Goal: Task Accomplishment & Management: Use online tool/utility

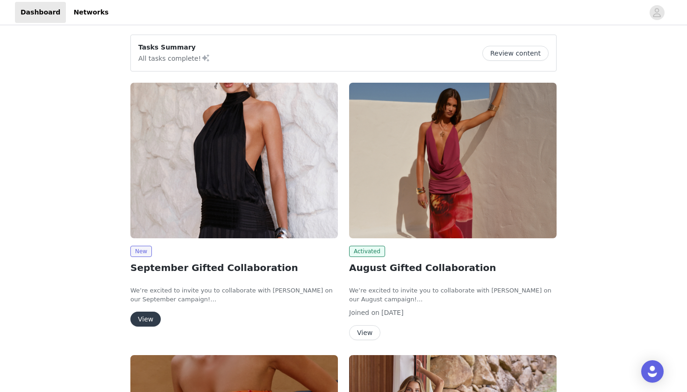
scroll to position [31, 0]
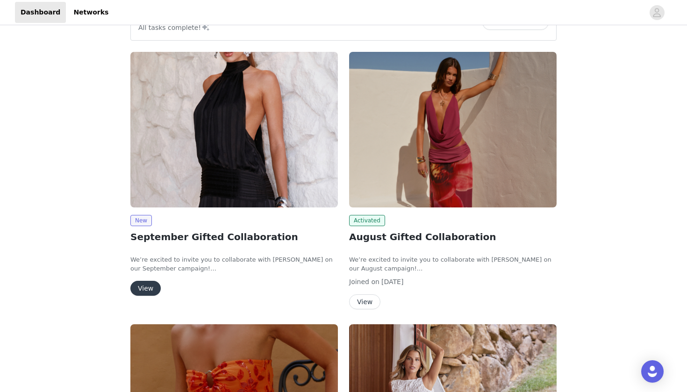
click at [150, 284] on button "View" at bounding box center [145, 288] width 30 height 15
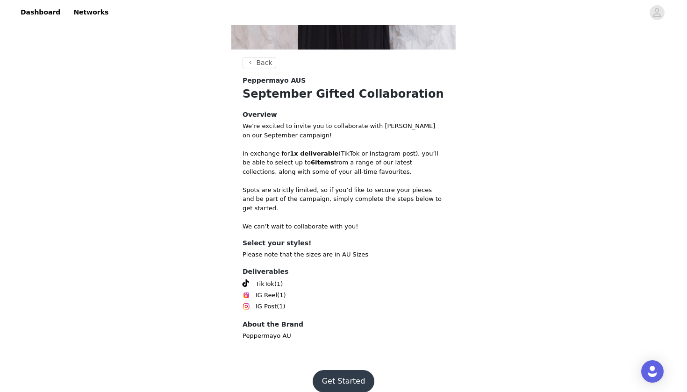
scroll to position [257, 0]
click at [344, 371] on button "Get Started" at bounding box center [344, 382] width 62 height 22
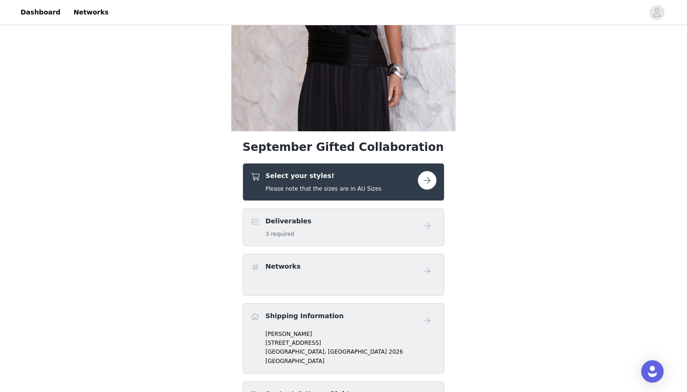
scroll to position [213, 0]
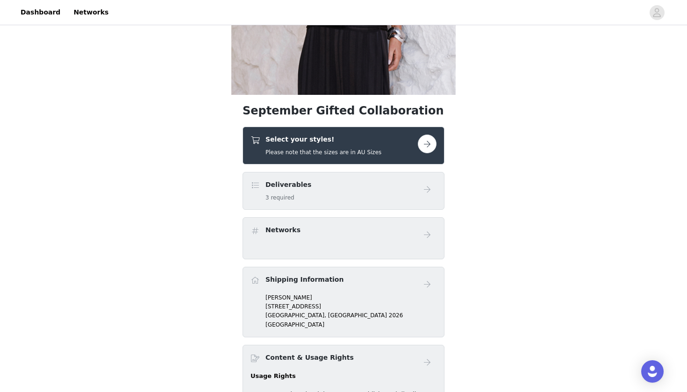
click at [422, 143] on button "button" at bounding box center [427, 144] width 19 height 19
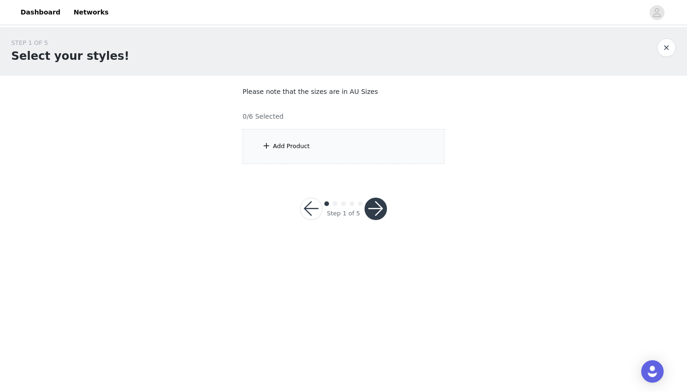
click at [372, 148] on div "Add Product" at bounding box center [344, 146] width 202 height 35
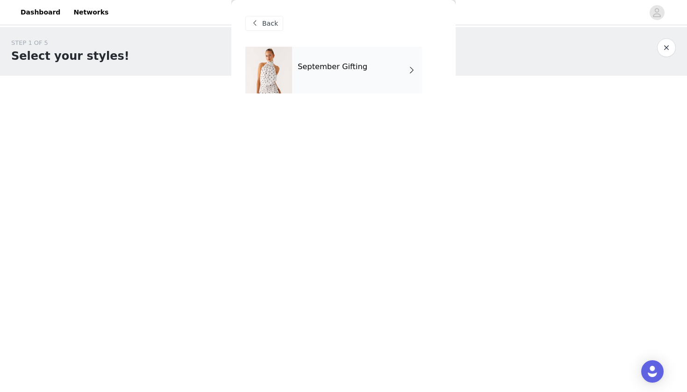
click at [347, 76] on div "September Gifting" at bounding box center [357, 70] width 130 height 47
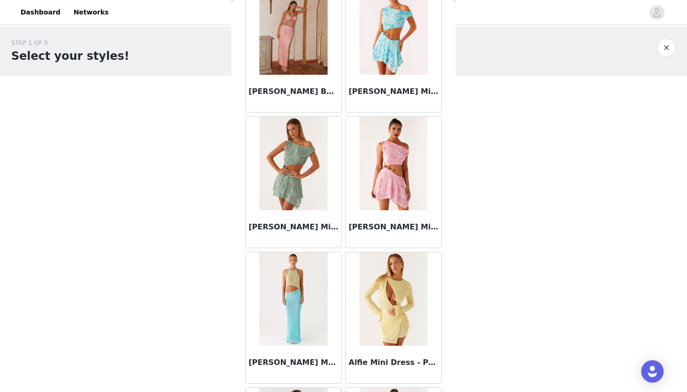
scroll to position [921, 0]
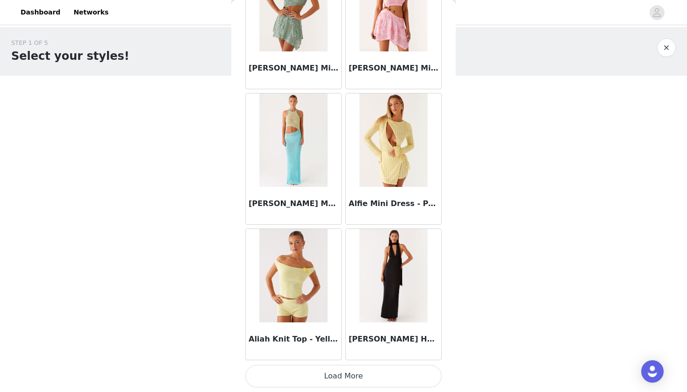
click at [283, 375] on button "Load More" at bounding box center [343, 376] width 196 height 22
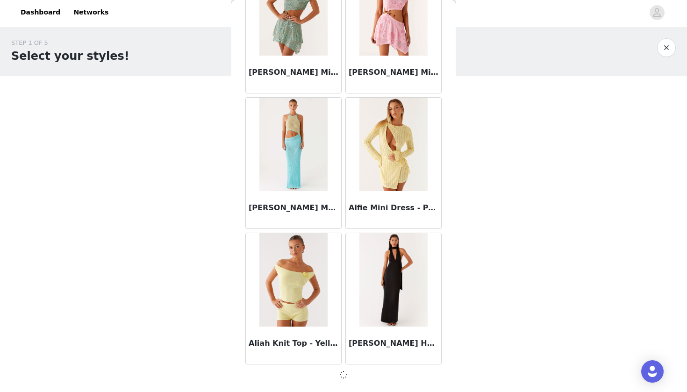
scroll to position [1034, 0]
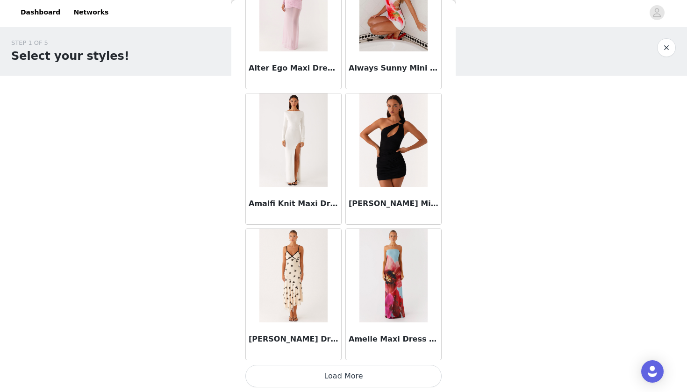
click at [299, 369] on button "Load More" at bounding box center [343, 376] width 196 height 22
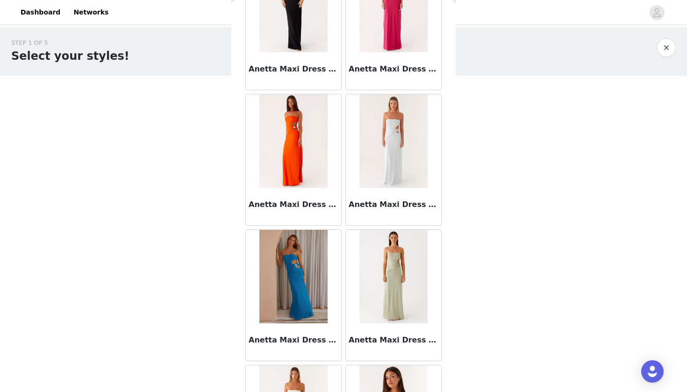
scroll to position [3598, 0]
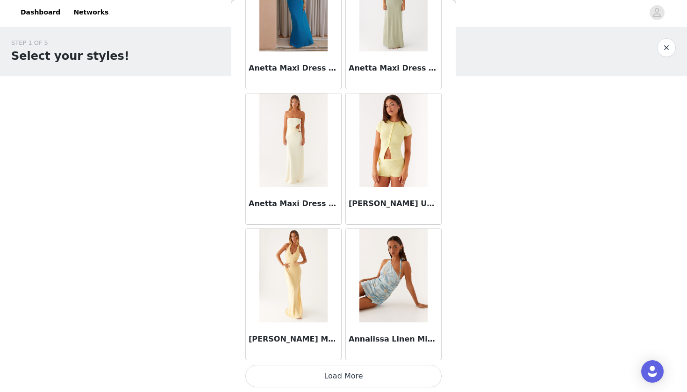
click at [300, 378] on button "Load More" at bounding box center [343, 376] width 196 height 22
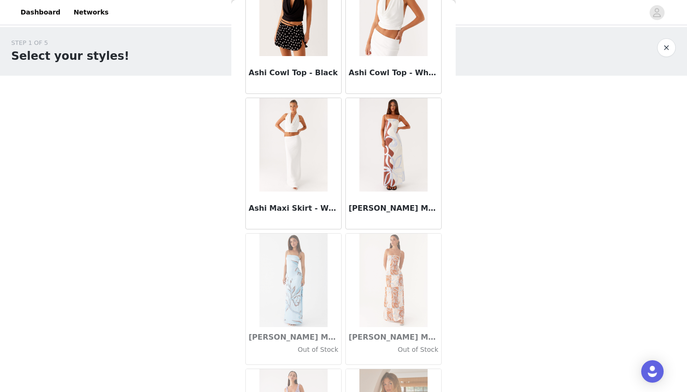
scroll to position [5044, 0]
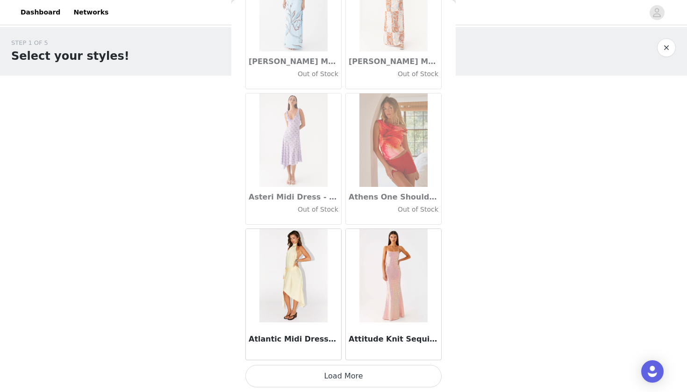
click at [299, 371] on button "Load More" at bounding box center [343, 376] width 196 height 22
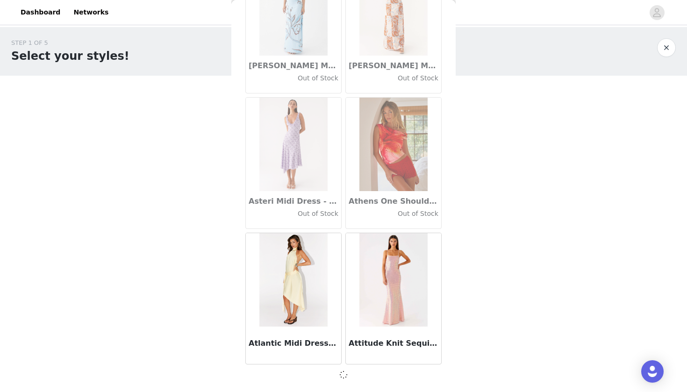
scroll to position [5100, 0]
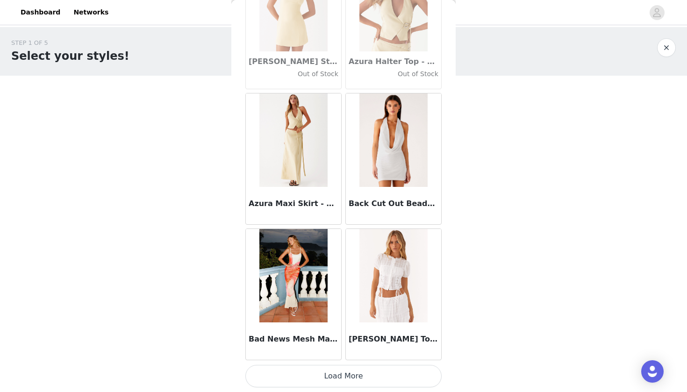
click at [295, 381] on button "Load More" at bounding box center [343, 376] width 196 height 22
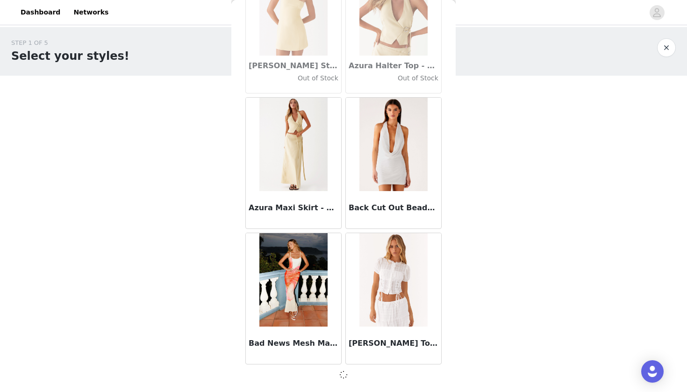
scroll to position [6455, 0]
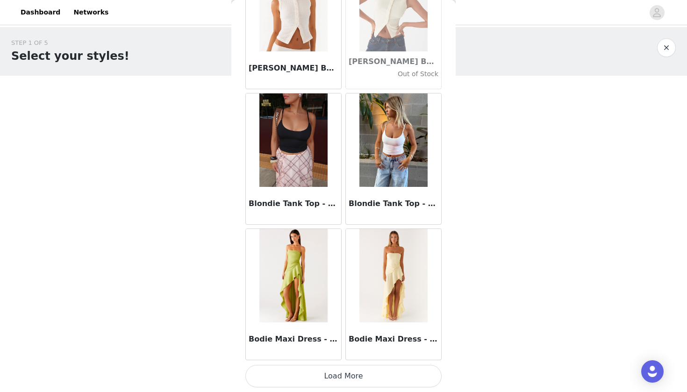
click at [294, 375] on button "Load More" at bounding box center [343, 376] width 196 height 22
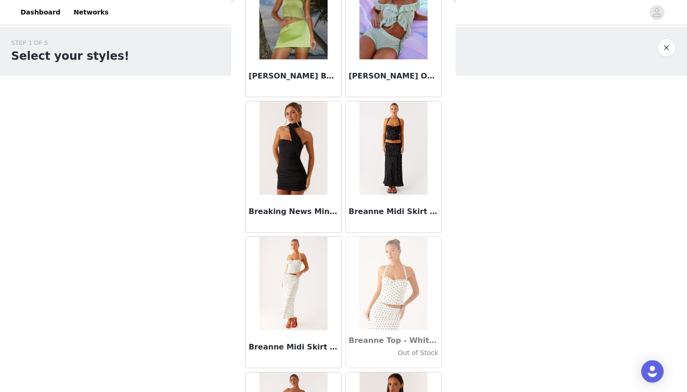
scroll to position [8557, 0]
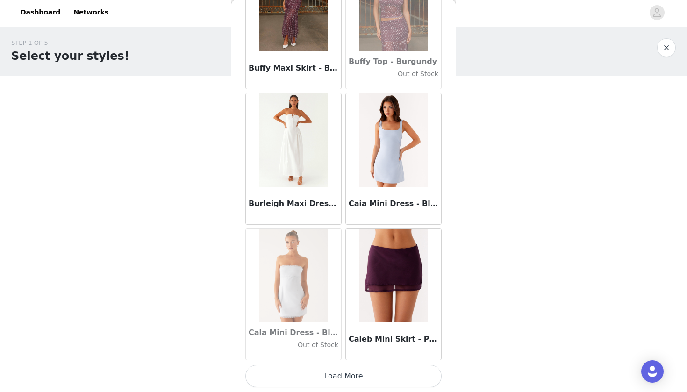
click at [298, 371] on button "Load More" at bounding box center [343, 376] width 196 height 22
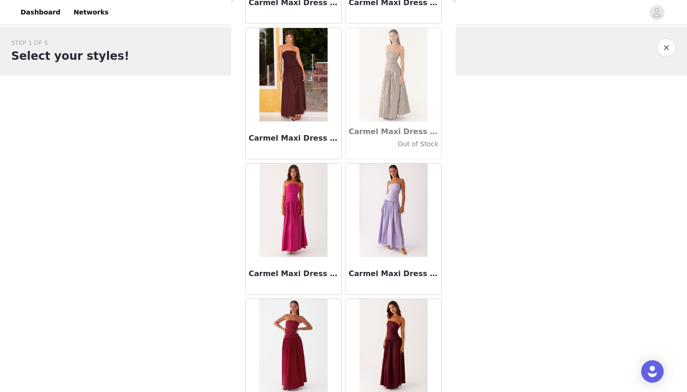
scroll to position [10088, 0]
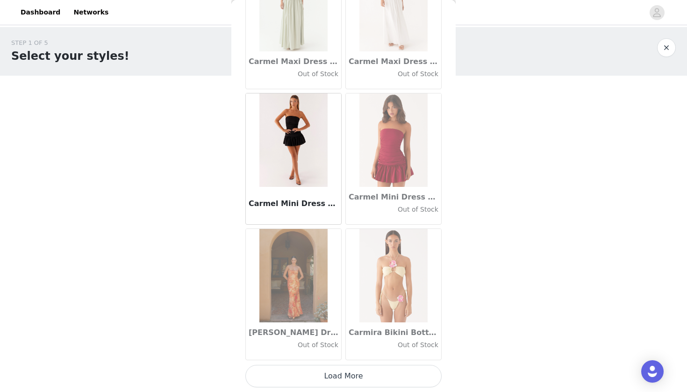
click at [297, 372] on button "Load More" at bounding box center [343, 376] width 196 height 22
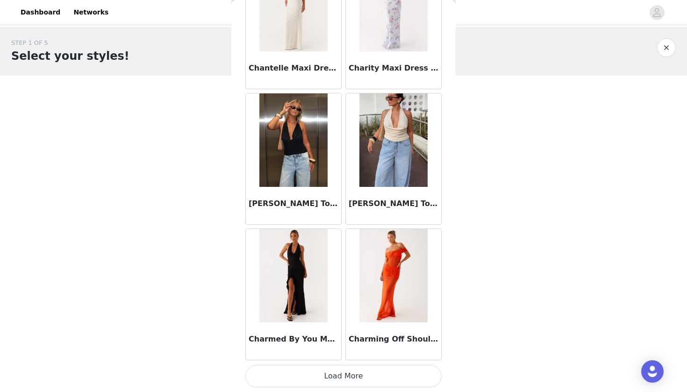
scroll to position [0, 0]
click at [299, 370] on button "Load More" at bounding box center [343, 376] width 196 height 22
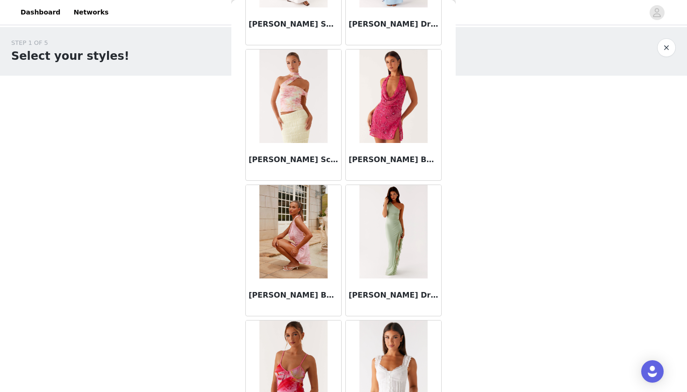
scroll to position [12734, 0]
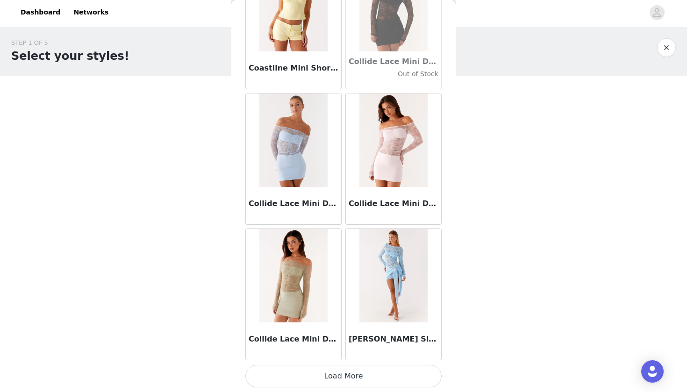
click at [308, 376] on button "Load More" at bounding box center [343, 376] width 196 height 22
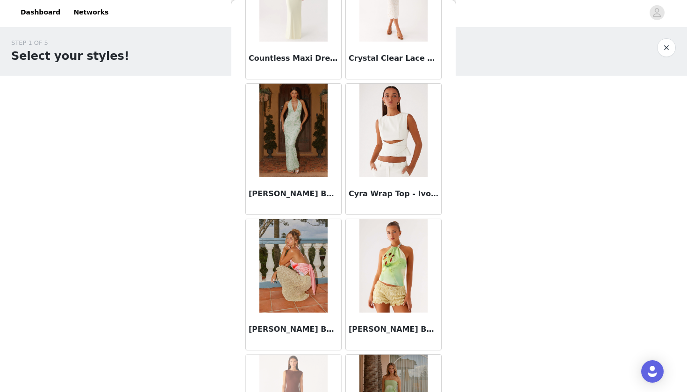
scroll to position [14313, 0]
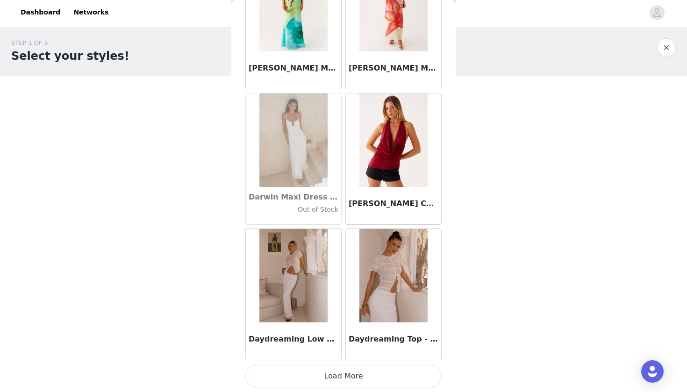
click at [346, 377] on button "Load More" at bounding box center [343, 376] width 196 height 22
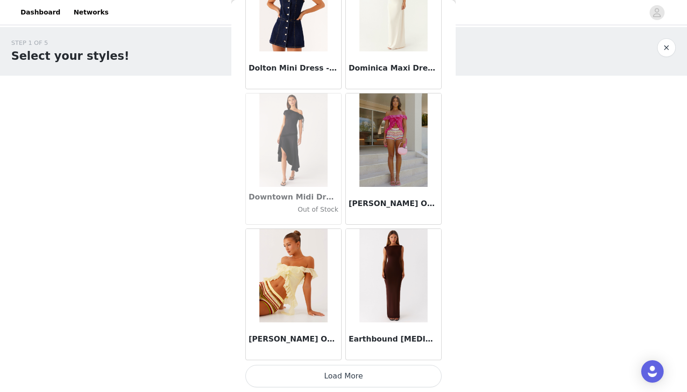
scroll to position [15946, 0]
click at [282, 379] on button "Load More" at bounding box center [343, 376] width 196 height 22
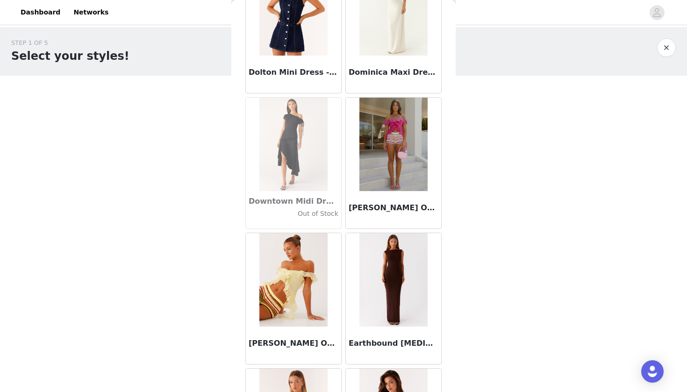
scroll to position [0, 0]
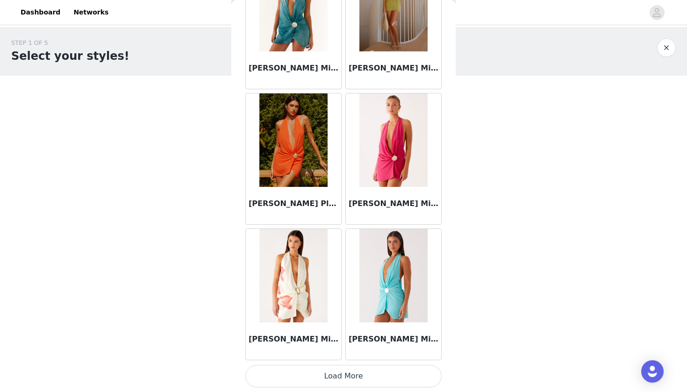
click at [296, 379] on button "Load More" at bounding box center [343, 376] width 196 height 22
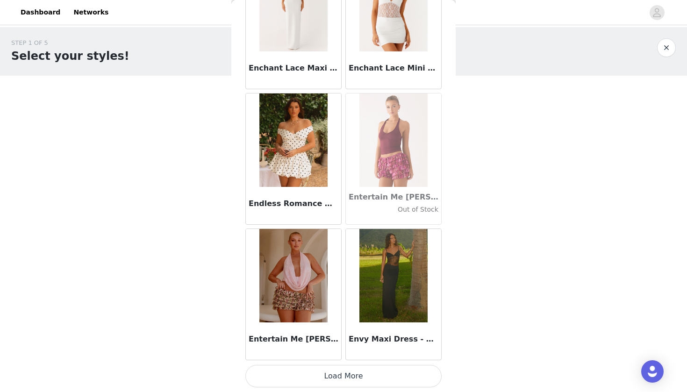
scroll to position [18656, 0]
click at [304, 373] on button "Load More" at bounding box center [343, 376] width 196 height 22
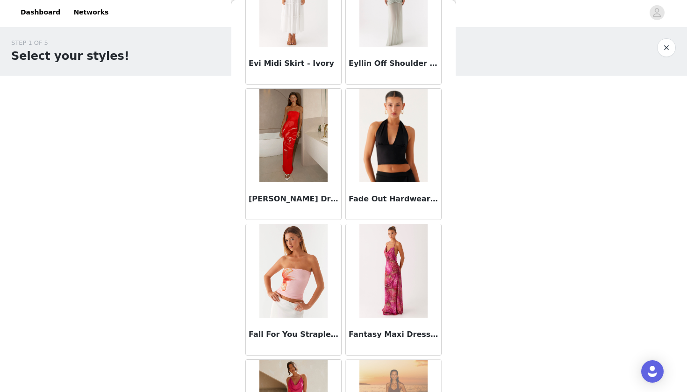
scroll to position [19854, 0]
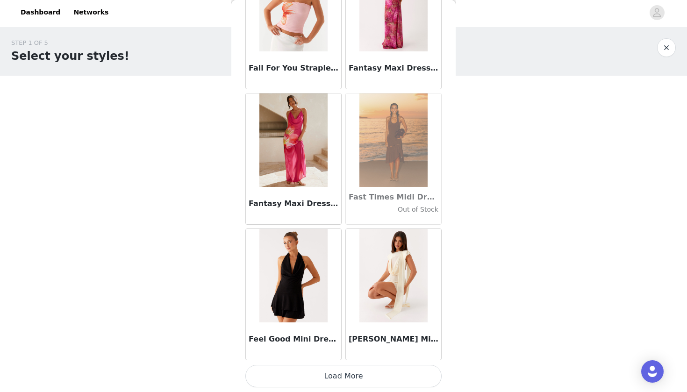
click at [307, 377] on button "Load More" at bounding box center [343, 376] width 196 height 22
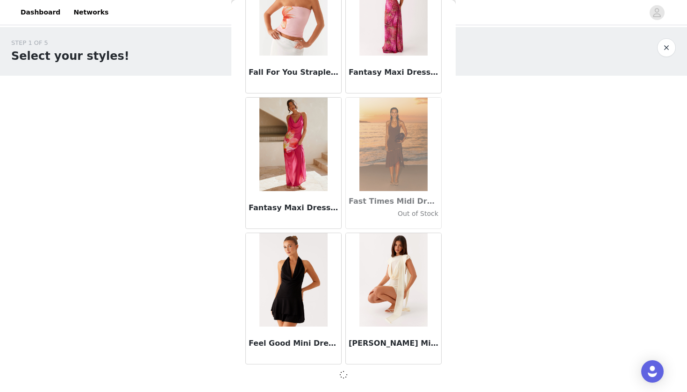
scroll to position [20007, 0]
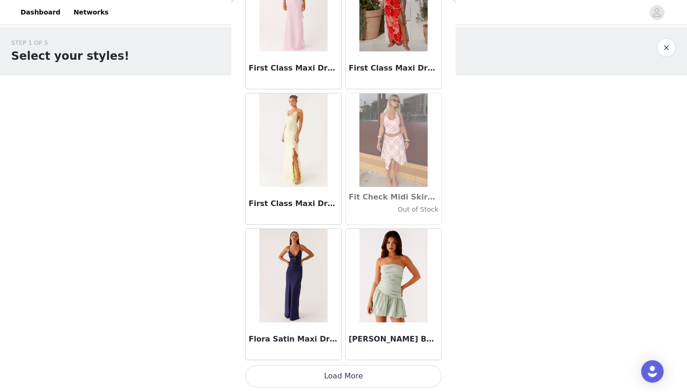
click at [318, 374] on button "Load More" at bounding box center [343, 376] width 196 height 22
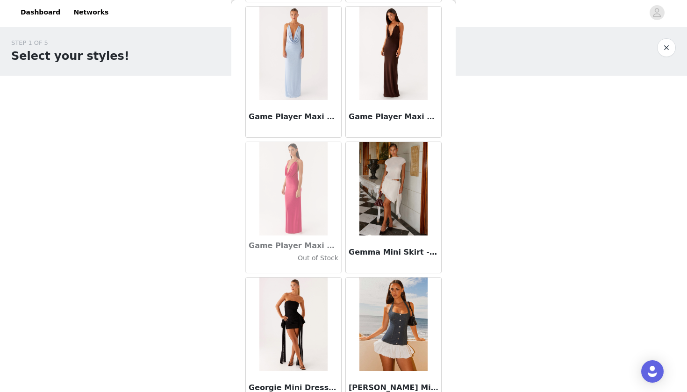
scroll to position [22479, 0]
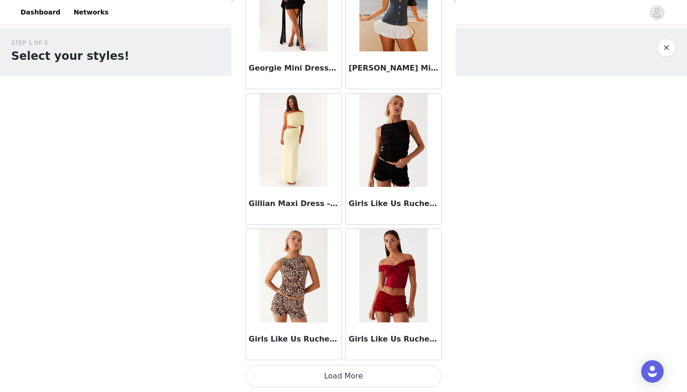
click at [329, 377] on button "Load More" at bounding box center [343, 376] width 196 height 22
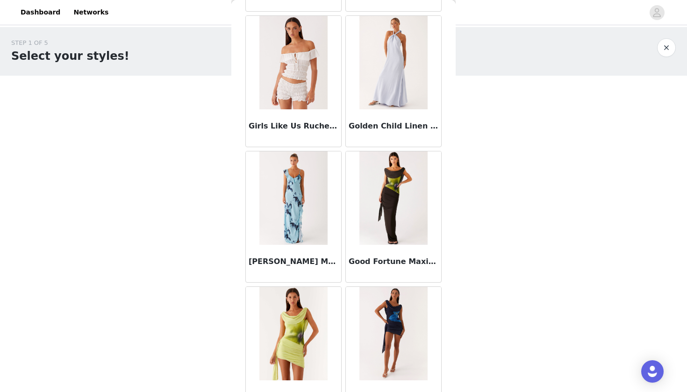
scroll to position [23143, 0]
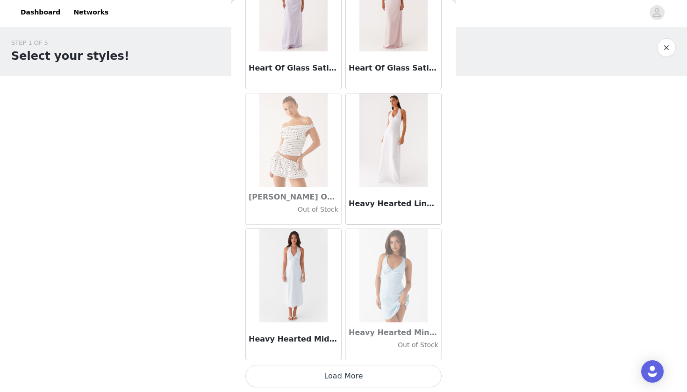
click at [340, 373] on button "Load More" at bounding box center [343, 376] width 196 height 22
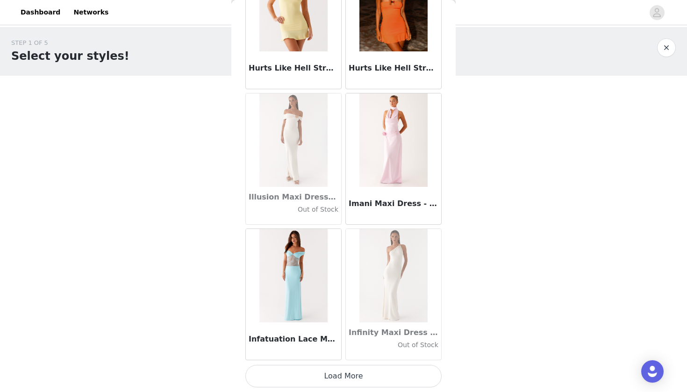
scroll to position [0, 0]
click at [336, 380] on button "Load More" at bounding box center [343, 376] width 196 height 22
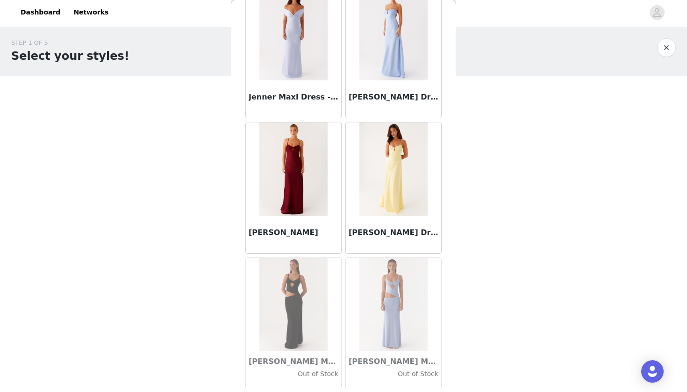
scroll to position [26788, 0]
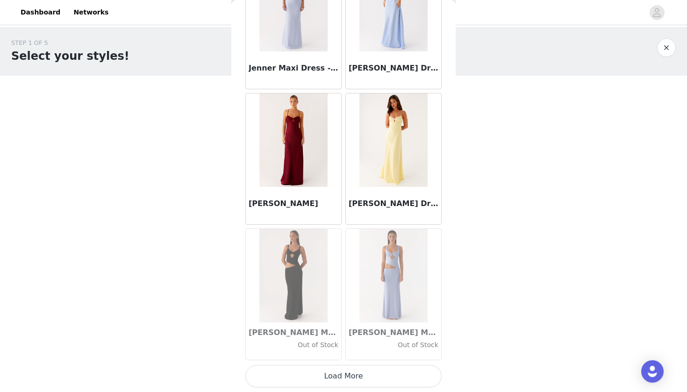
click at [331, 383] on button "Load More" at bounding box center [343, 376] width 196 height 22
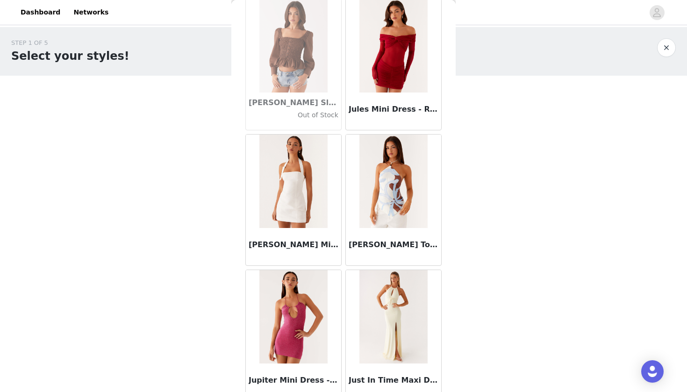
scroll to position [27918, 0]
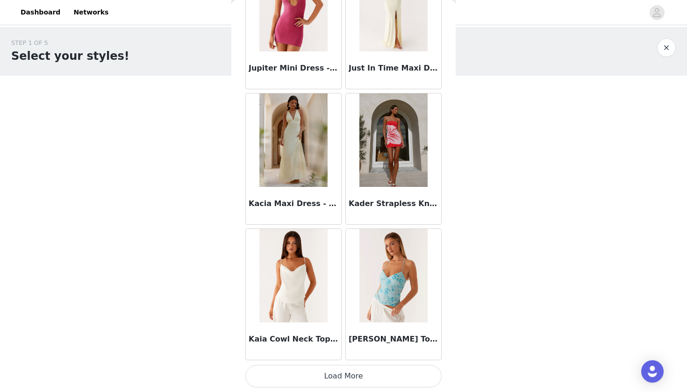
click at [334, 376] on button "Load More" at bounding box center [343, 376] width 196 height 22
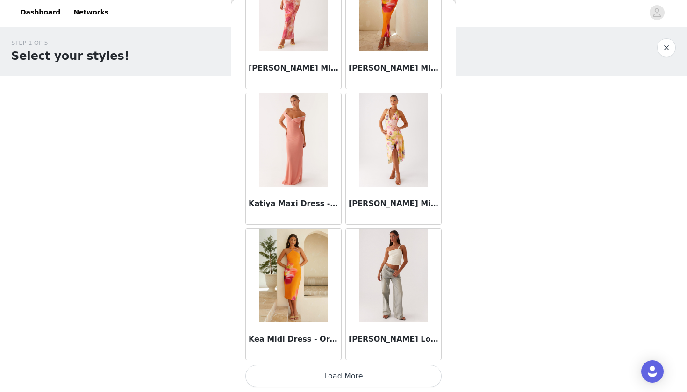
scroll to position [29498, 0]
click at [346, 375] on button "Load More" at bounding box center [343, 376] width 196 height 22
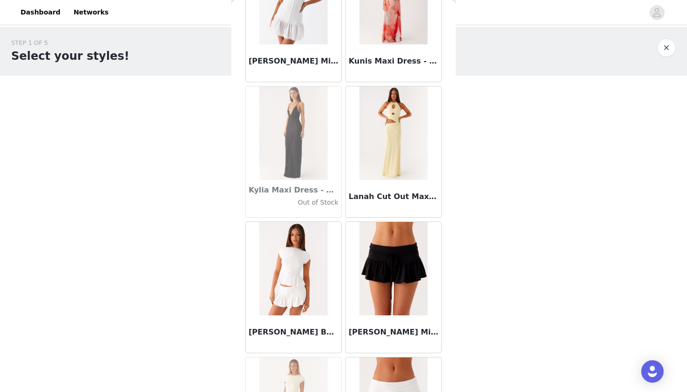
scroll to position [30807, 0]
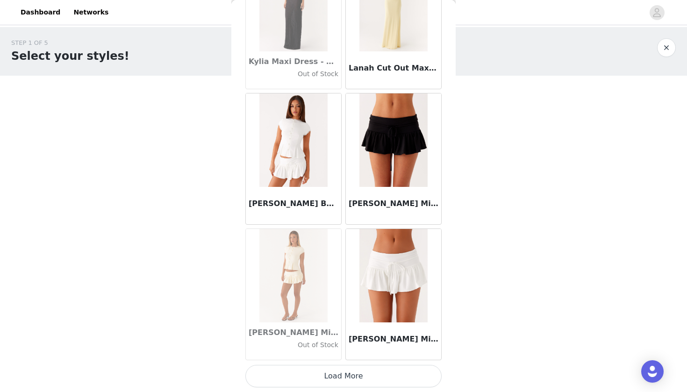
click at [358, 375] on button "Load More" at bounding box center [343, 376] width 196 height 22
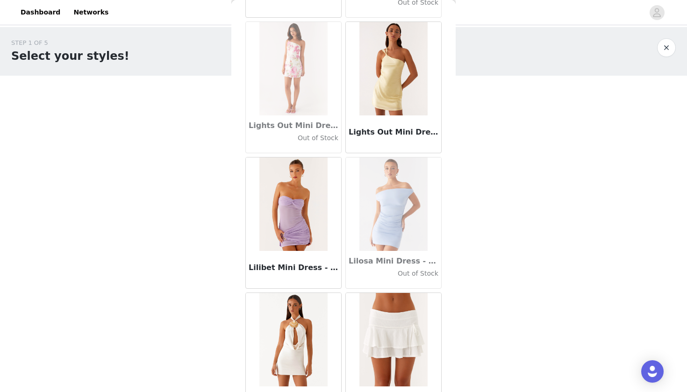
scroll to position [32206, 0]
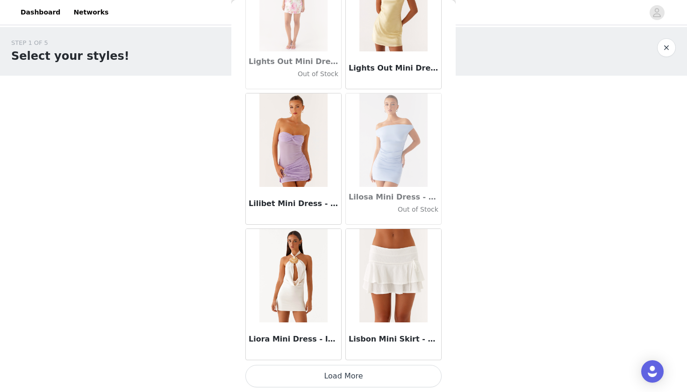
click at [339, 369] on button "Load More" at bounding box center [343, 376] width 196 height 22
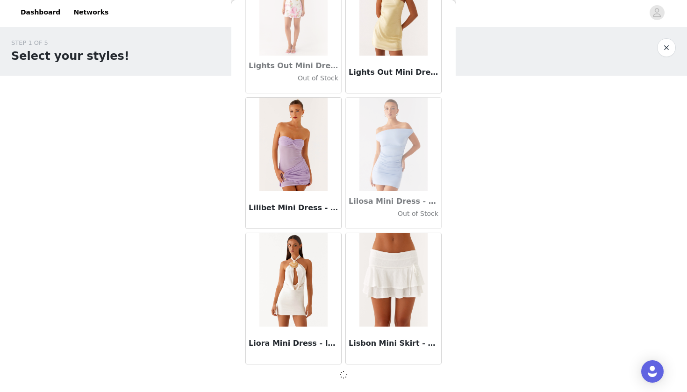
scroll to position [32205, 0]
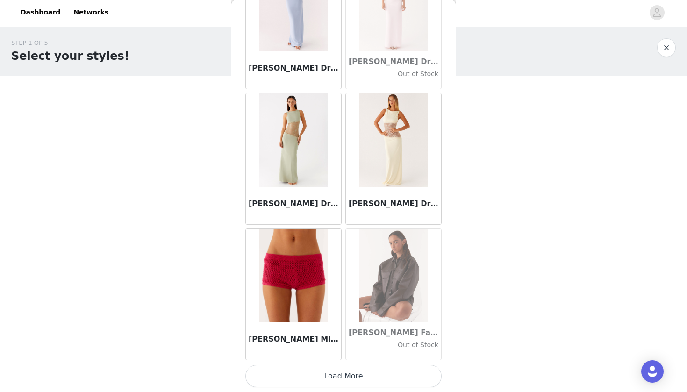
click at [327, 372] on button "Load More" at bounding box center [343, 376] width 196 height 22
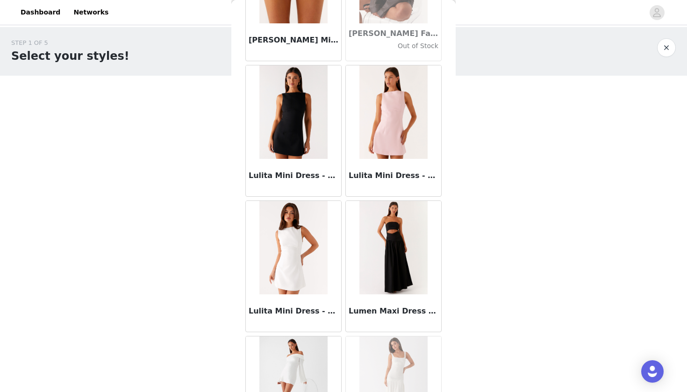
scroll to position [0, 0]
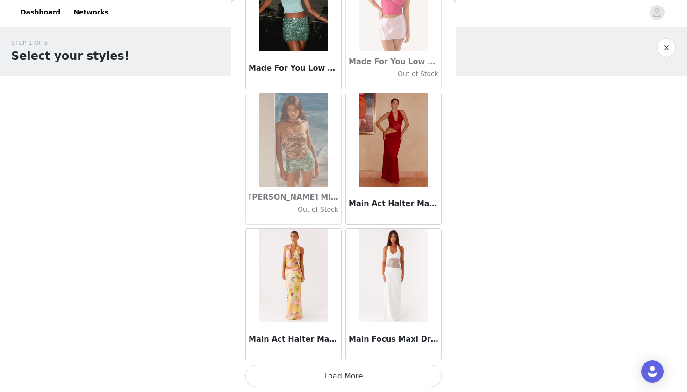
click at [343, 379] on button "Load More" at bounding box center [343, 376] width 196 height 22
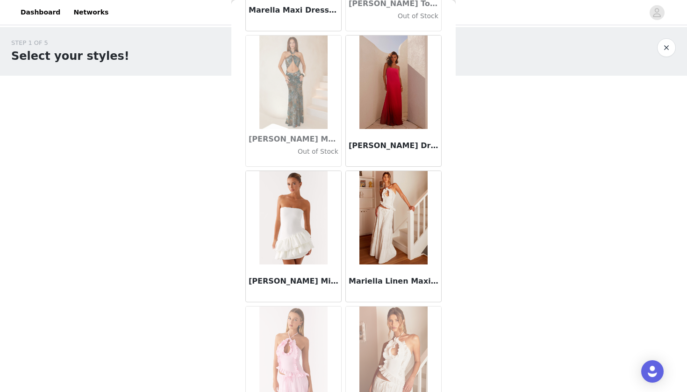
scroll to position [35755, 0]
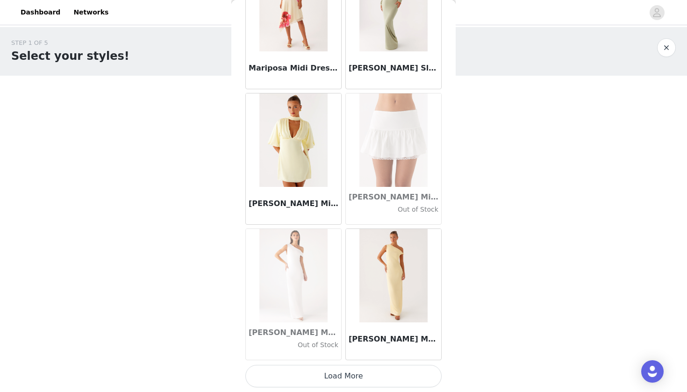
click at [332, 374] on button "Load More" at bounding box center [343, 376] width 196 height 22
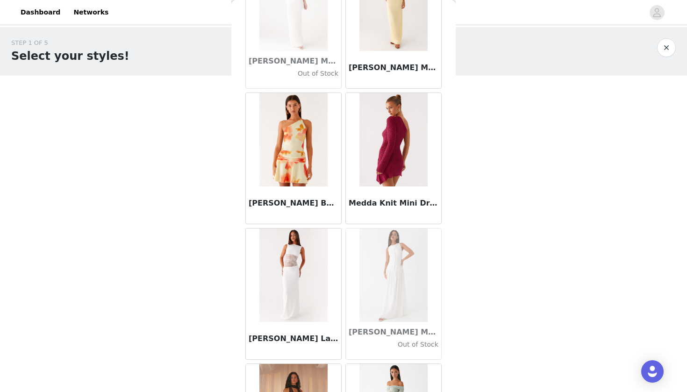
scroll to position [36644, 0]
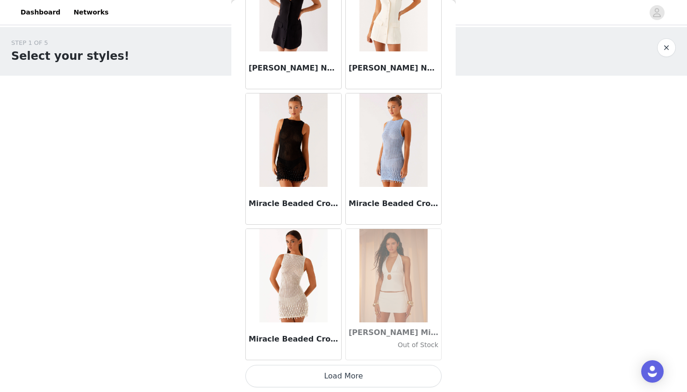
click at [358, 376] on button "Load More" at bounding box center [343, 376] width 196 height 22
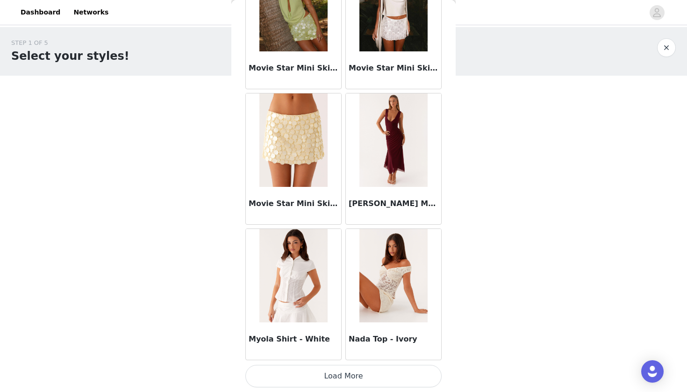
click at [341, 373] on button "Load More" at bounding box center [343, 376] width 196 height 22
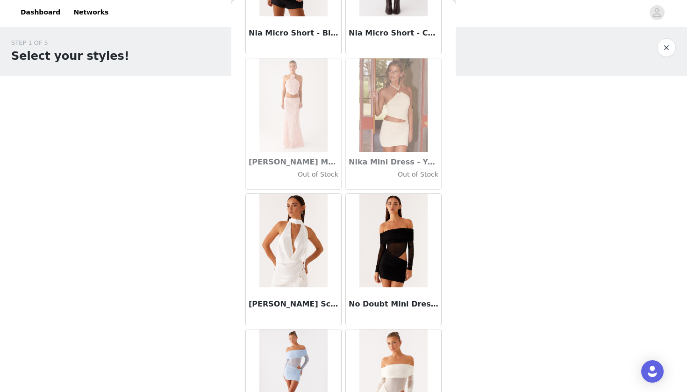
scroll to position [40155, 0]
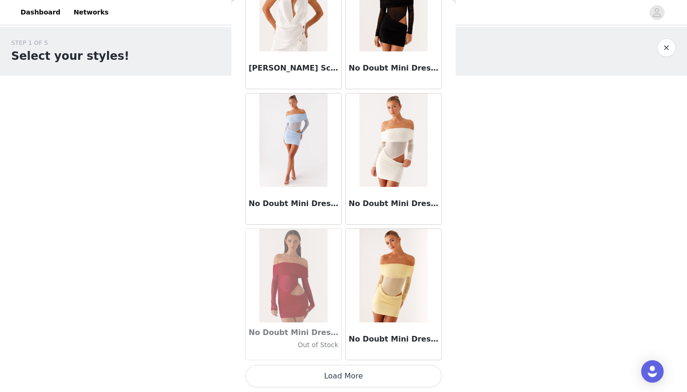
click at [343, 370] on button "Load More" at bounding box center [343, 376] width 196 height 22
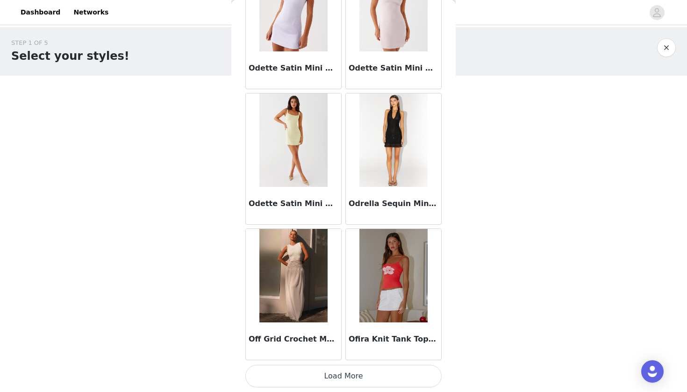
scroll to position [41696, 0]
click at [331, 378] on button "Load More" at bounding box center [343, 376] width 196 height 22
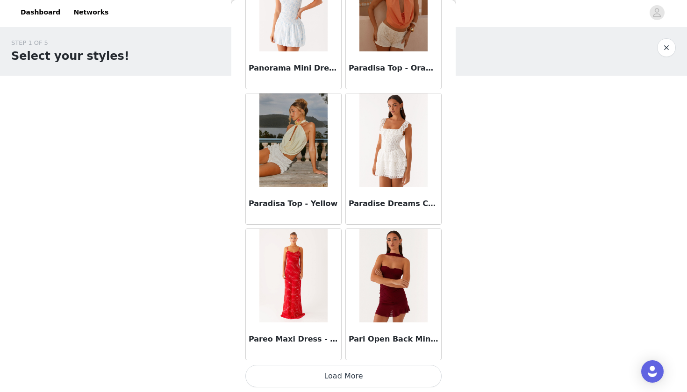
scroll to position [43051, 0]
click at [333, 378] on button "Load More" at bounding box center [343, 376] width 196 height 22
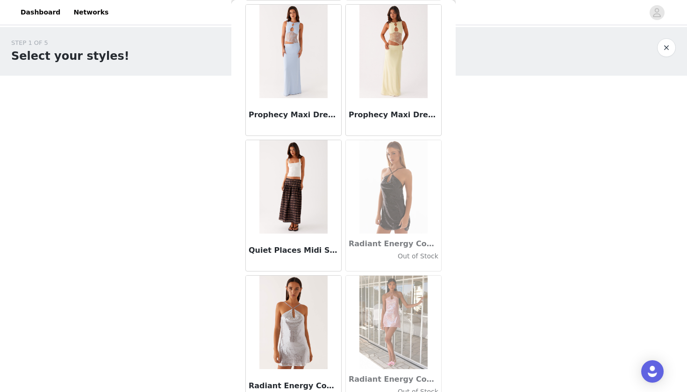
scroll to position [44260, 0]
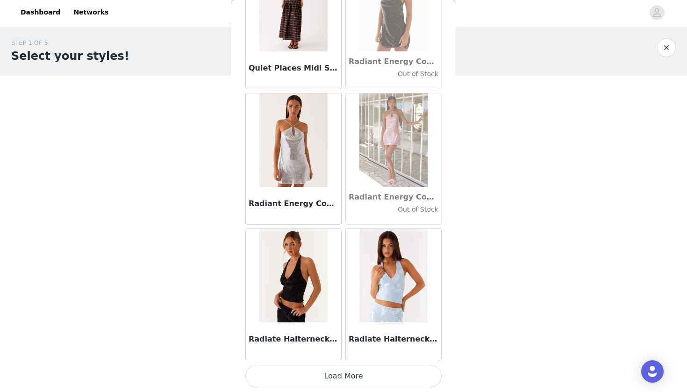
click at [330, 378] on button "Load More" at bounding box center [343, 376] width 196 height 22
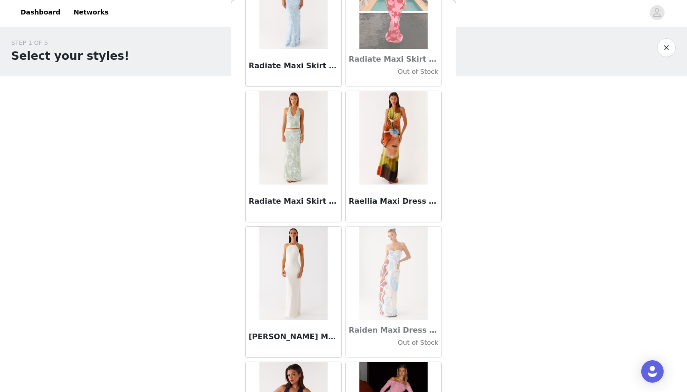
scroll to position [45052, 0]
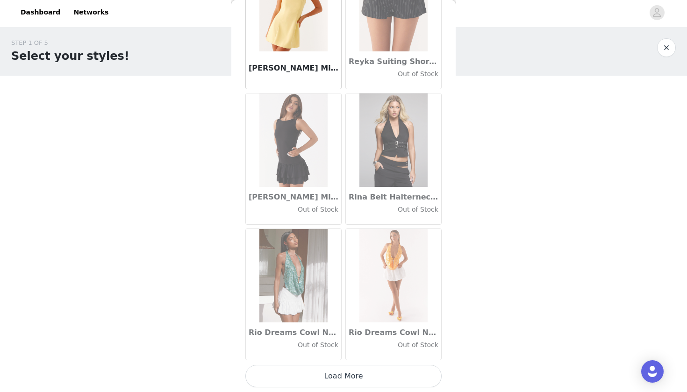
click at [333, 383] on button "Load More" at bounding box center [343, 376] width 196 height 22
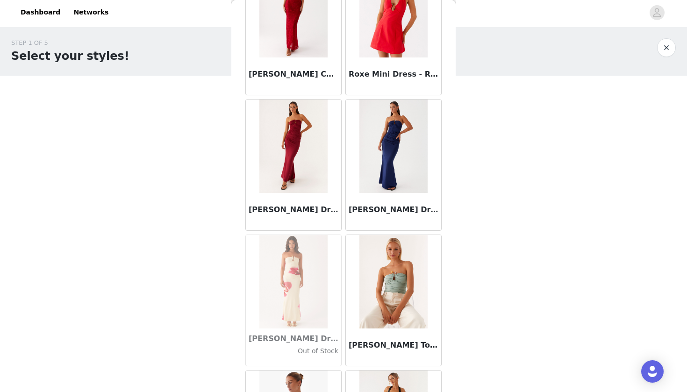
scroll to position [46753, 0]
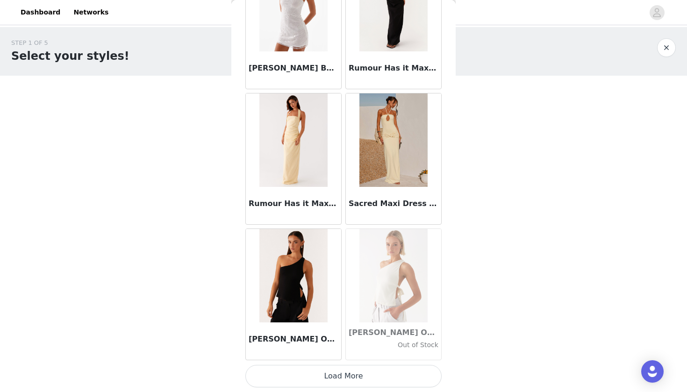
click at [338, 372] on button "Load More" at bounding box center [343, 376] width 196 height 22
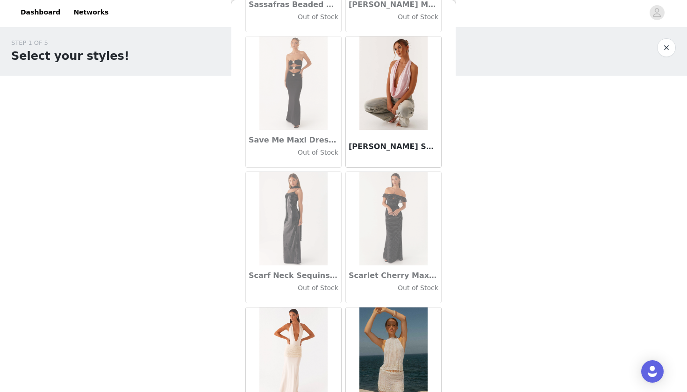
scroll to position [48184, 0]
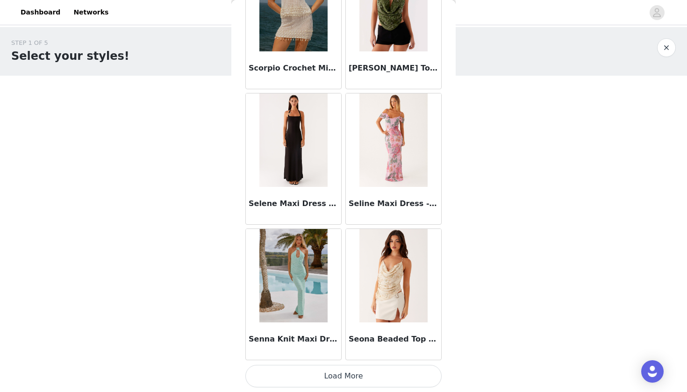
click at [336, 372] on button "Load More" at bounding box center [343, 376] width 196 height 22
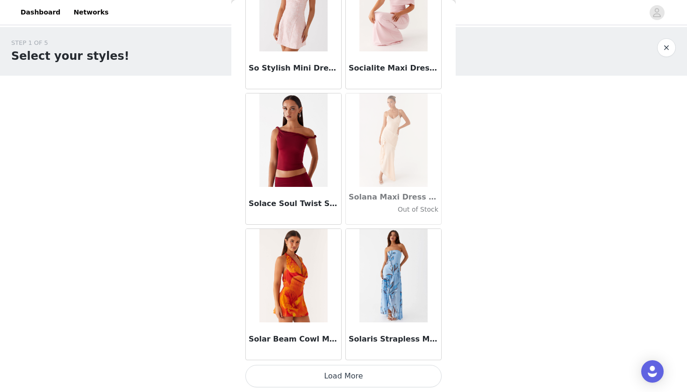
scroll to position [0, 0]
click at [344, 374] on button "Load More" at bounding box center [343, 376] width 196 height 22
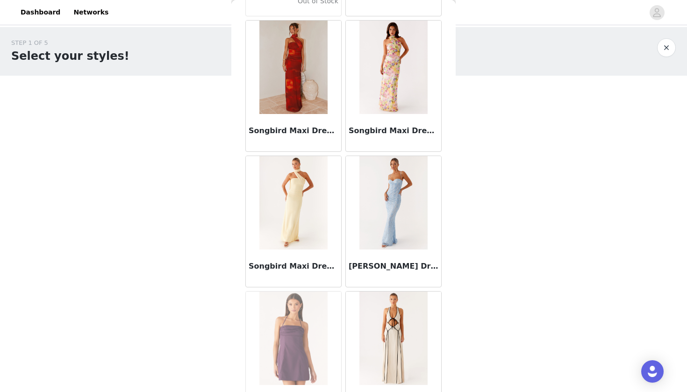
scroll to position [50462, 0]
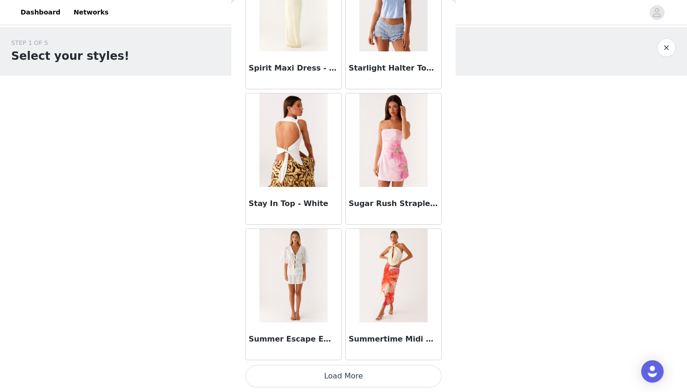
click at [349, 373] on button "Load More" at bounding box center [343, 376] width 196 height 22
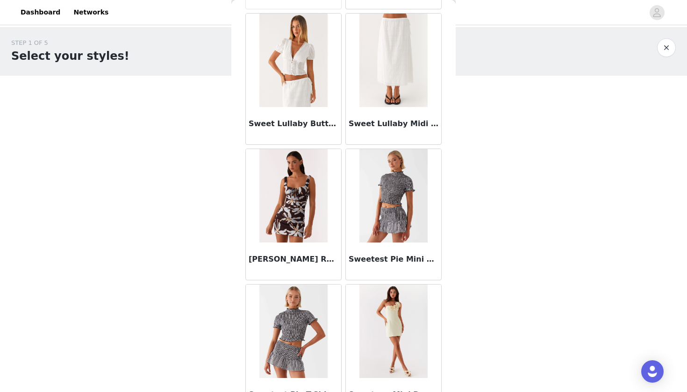
scroll to position [0, 0]
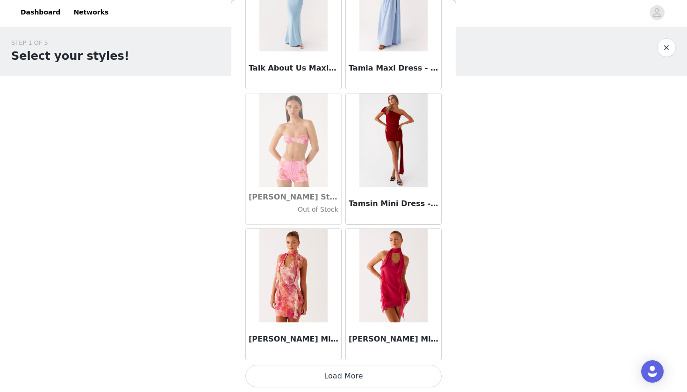
click at [318, 369] on button "Load More" at bounding box center [343, 376] width 196 height 22
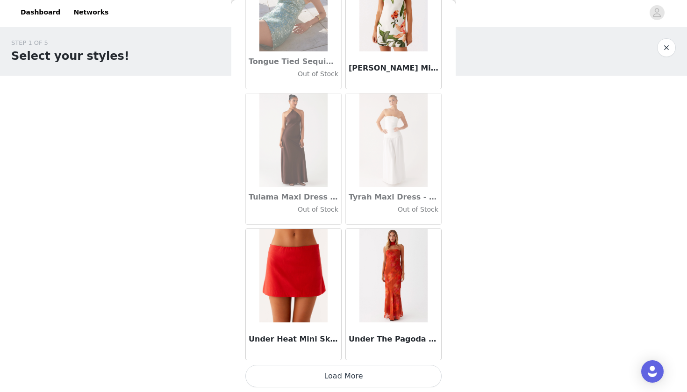
click at [311, 379] on button "Load More" at bounding box center [343, 376] width 196 height 22
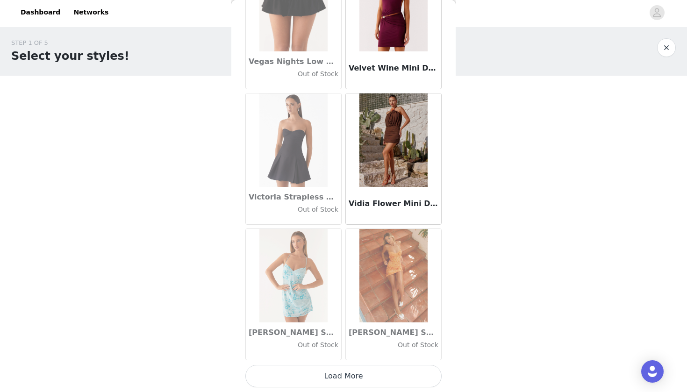
scroll to position [0, 0]
click at [325, 376] on button "Load More" at bounding box center [343, 376] width 196 height 22
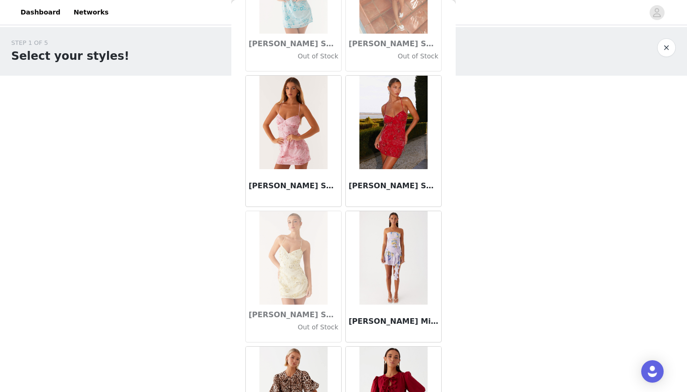
scroll to position [55617, 0]
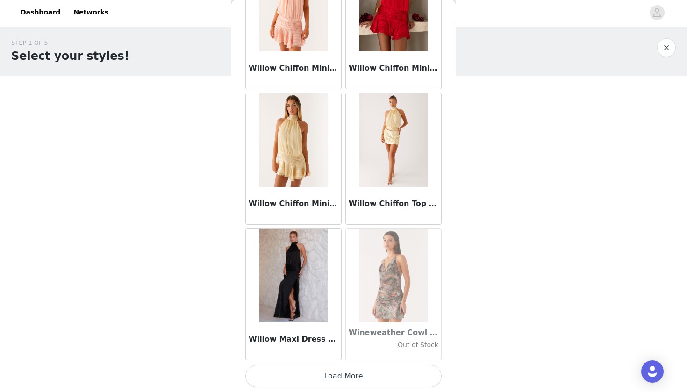
click at [308, 379] on button "Load More" at bounding box center [343, 376] width 196 height 22
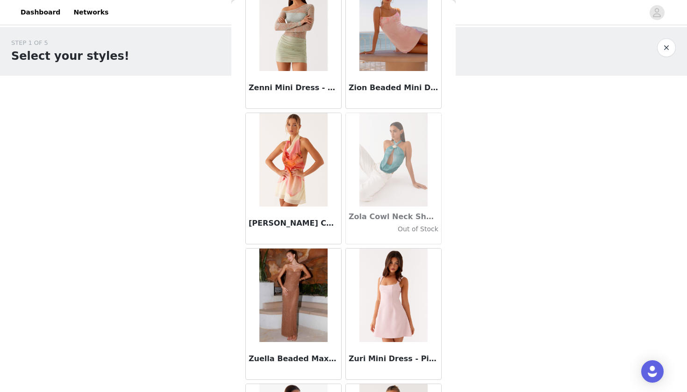
scroll to position [57850, 0]
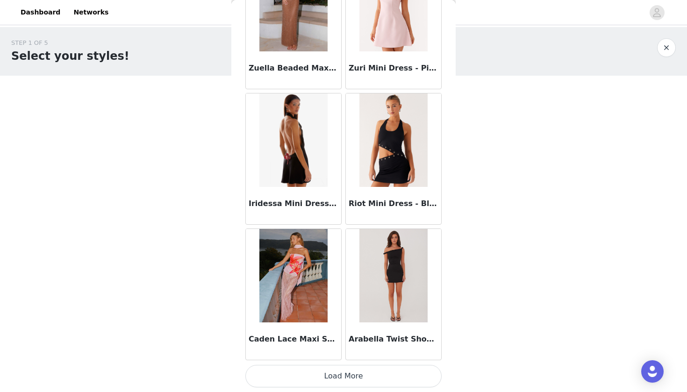
click at [314, 369] on button "Load More" at bounding box center [343, 376] width 196 height 22
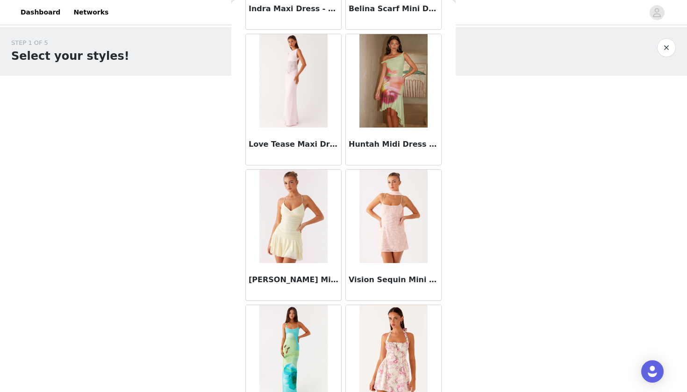
scroll to position [59149, 0]
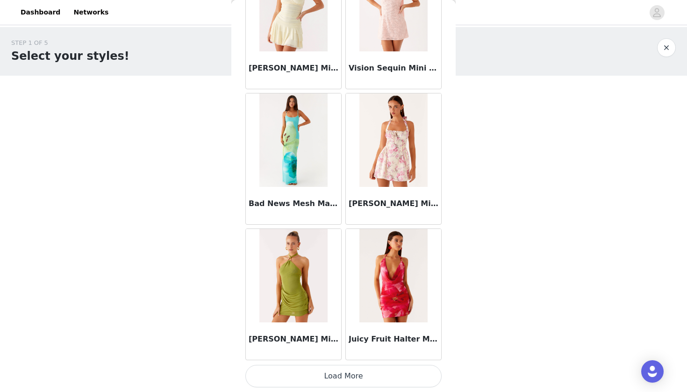
click at [323, 377] on button "Load More" at bounding box center [343, 376] width 196 height 22
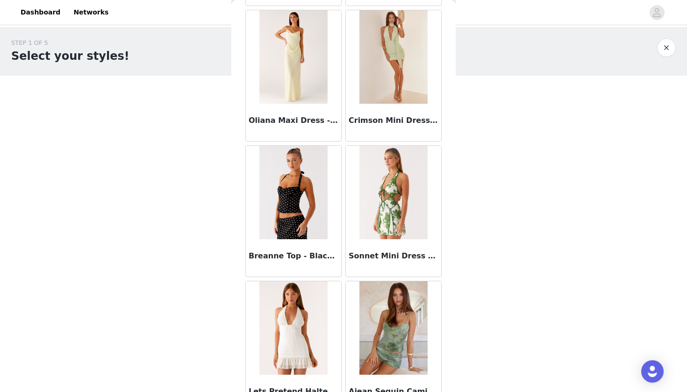
scroll to position [60249, 0]
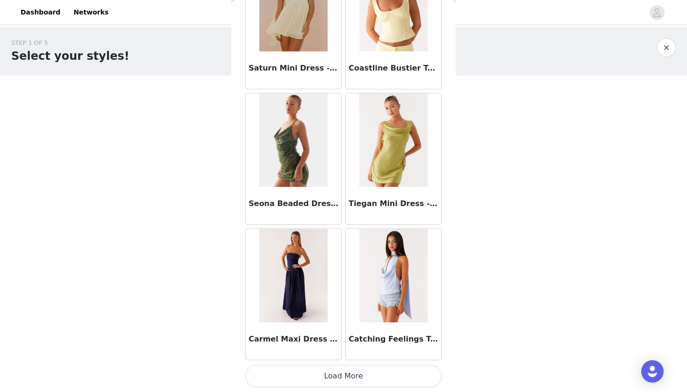
click at [329, 372] on button "Load More" at bounding box center [343, 376] width 196 height 22
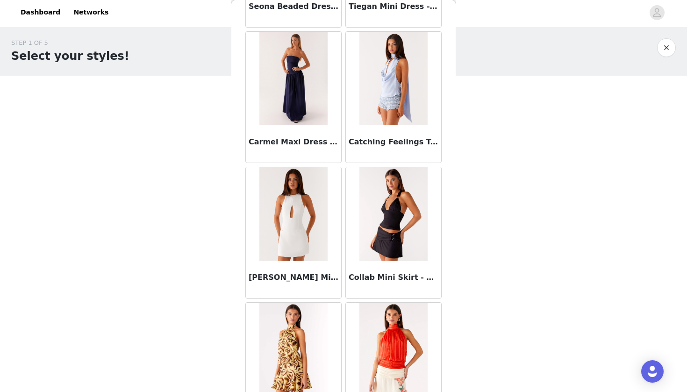
scroll to position [60993, 0]
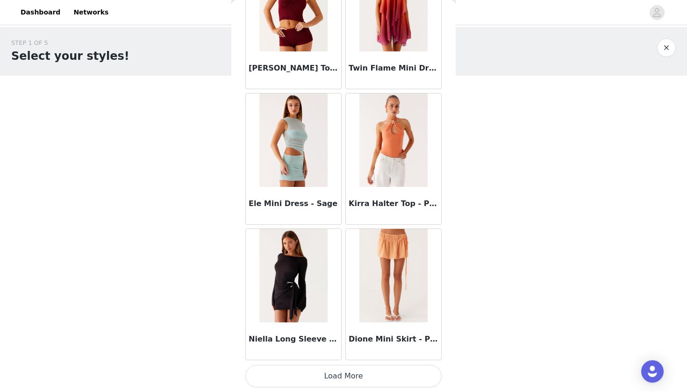
click at [338, 378] on button "Load More" at bounding box center [343, 376] width 196 height 22
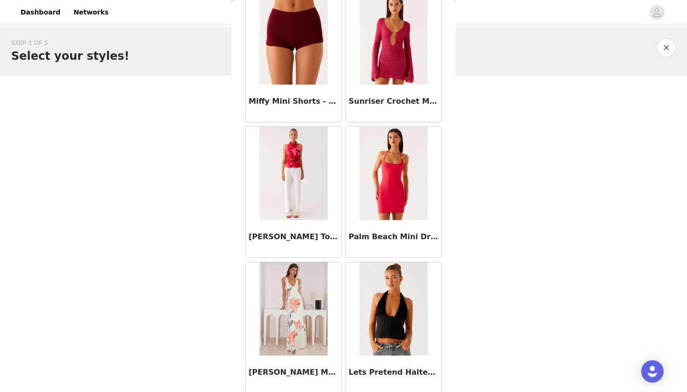
scroll to position [62575, 0]
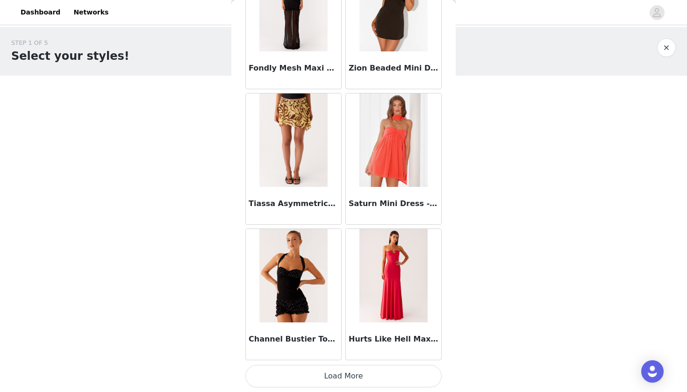
click at [346, 380] on button "Load More" at bounding box center [343, 376] width 196 height 22
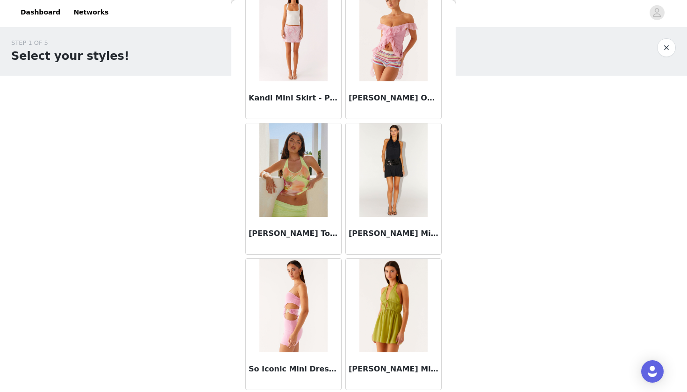
scroll to position [0, 0]
